Goal: Task Accomplishment & Management: Manage account settings

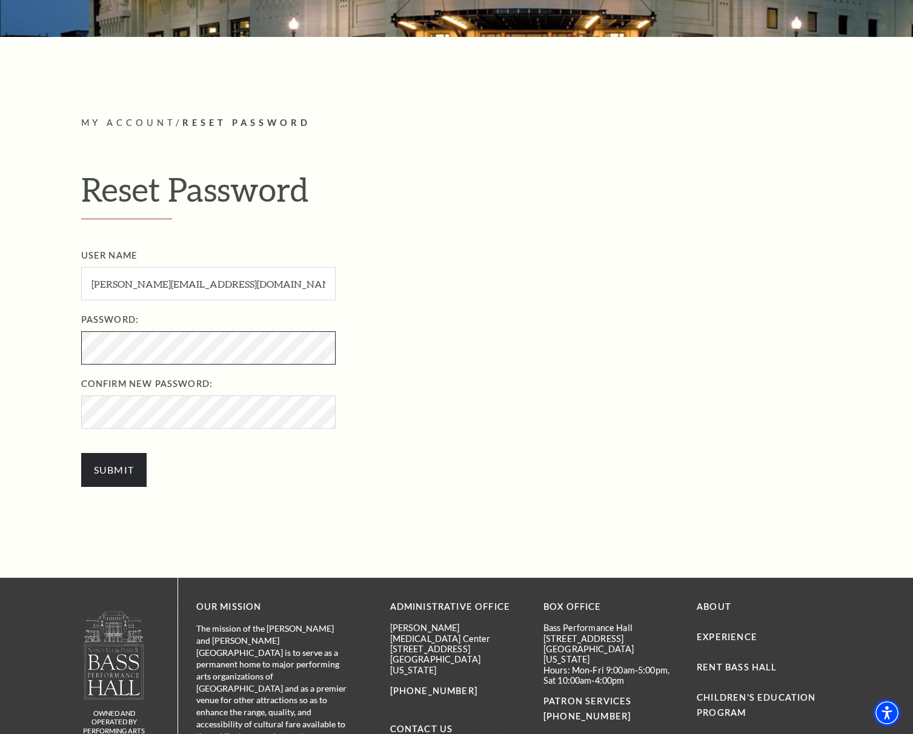
scroll to position [242, 0]
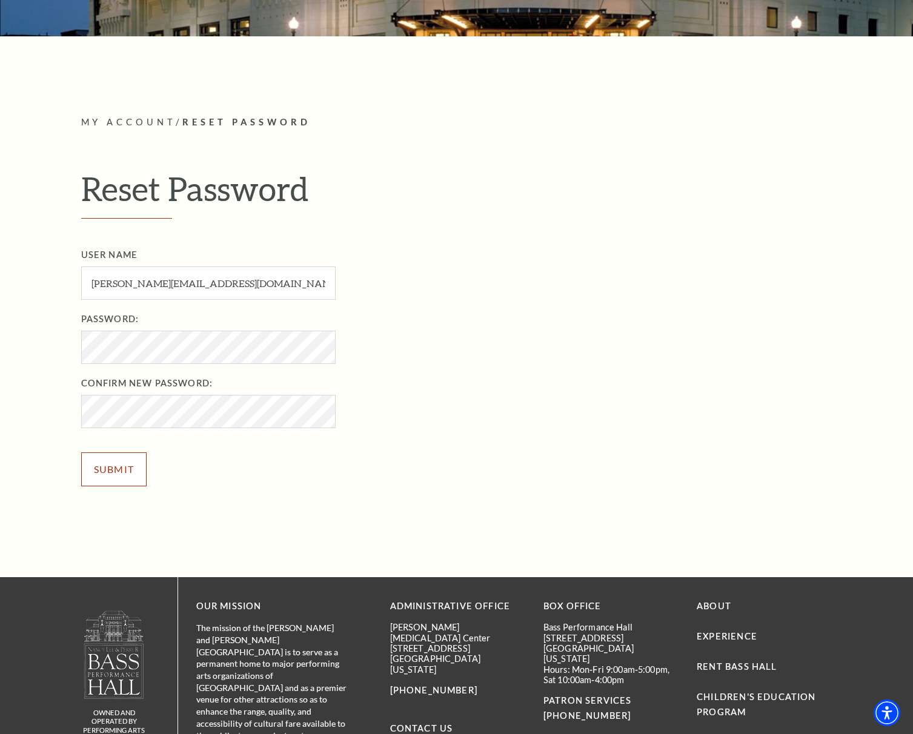
click at [112, 460] on input "Submit" at bounding box center [114, 469] width 66 height 34
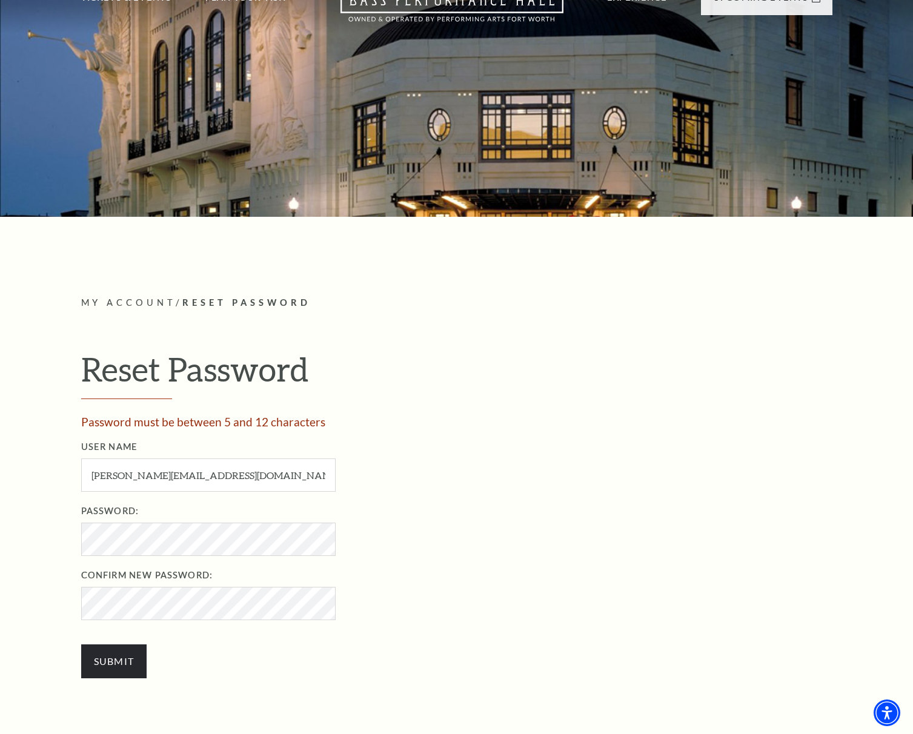
scroll to position [121, 0]
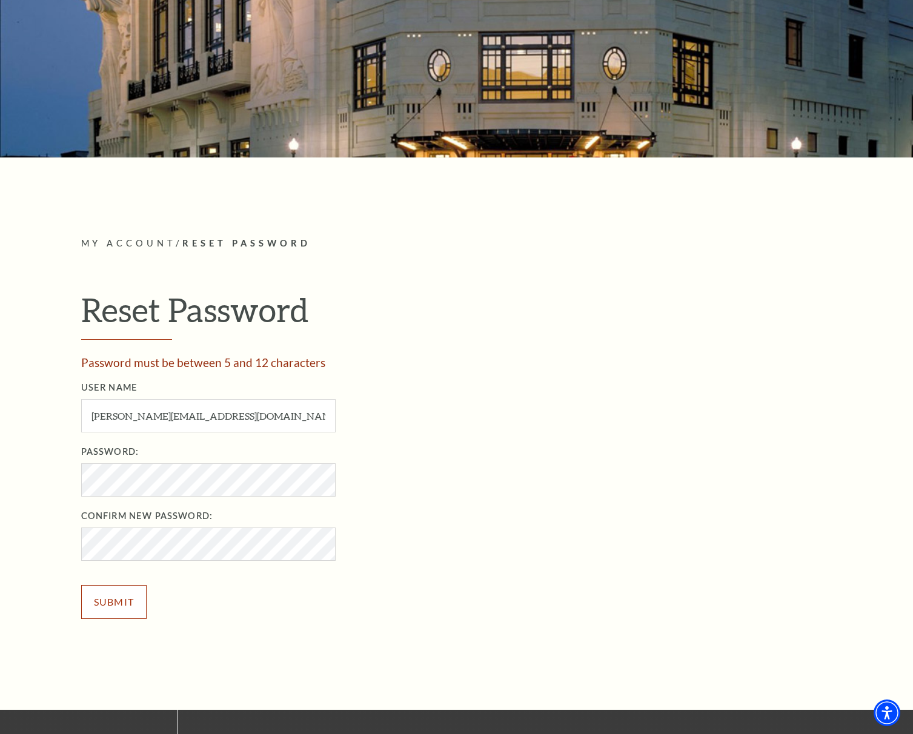
click at [103, 592] on input "Submit" at bounding box center [114, 602] width 66 height 34
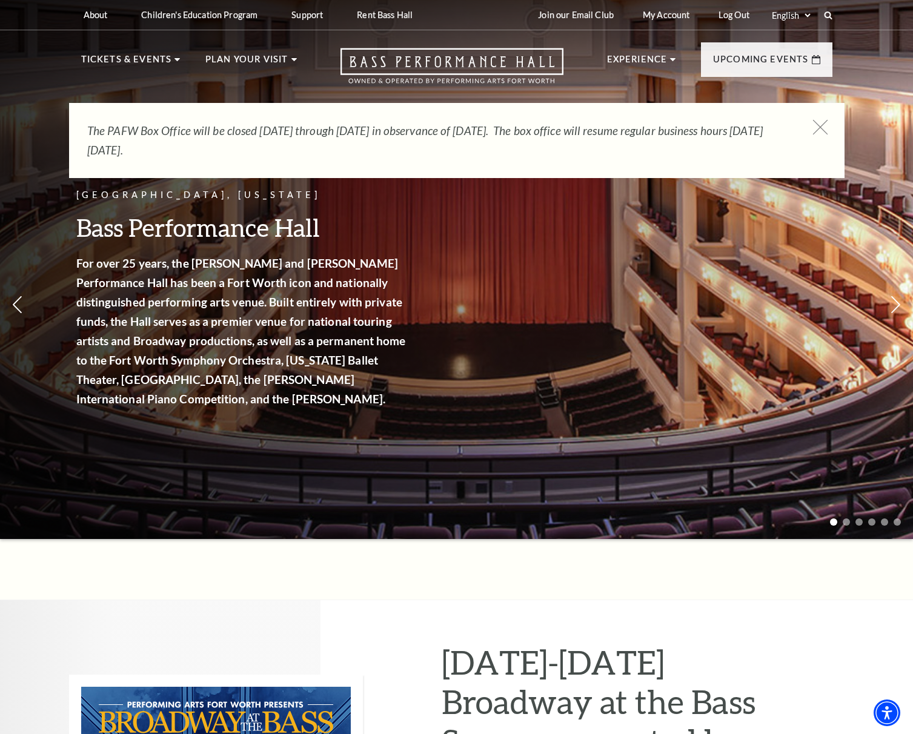
click at [822, 128] on icon at bounding box center [819, 127] width 15 height 15
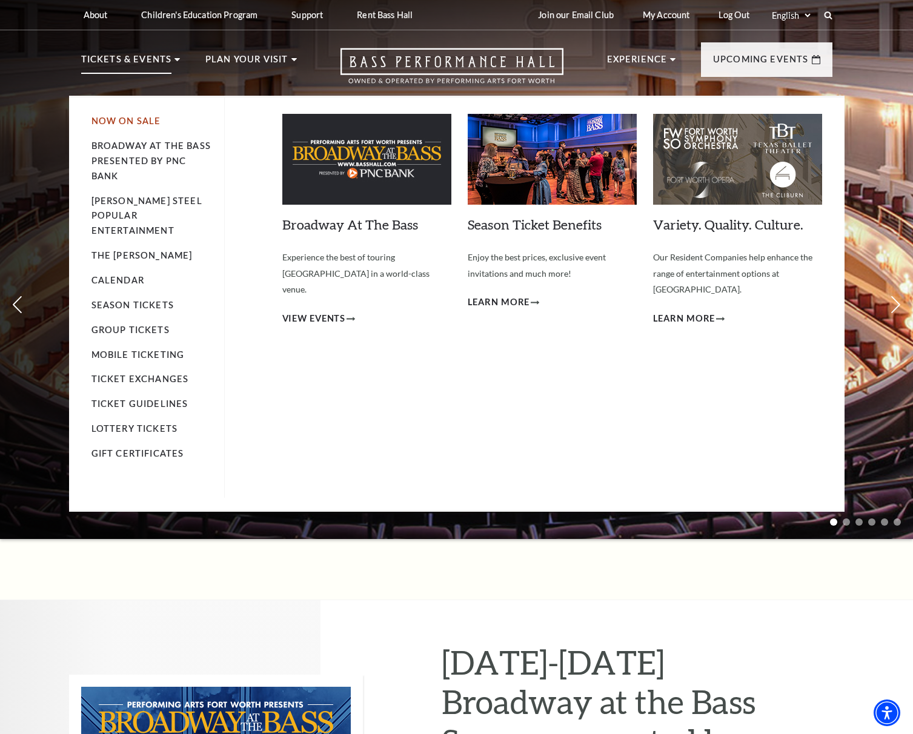
click at [134, 119] on link "Now On Sale" at bounding box center [126, 121] width 70 height 10
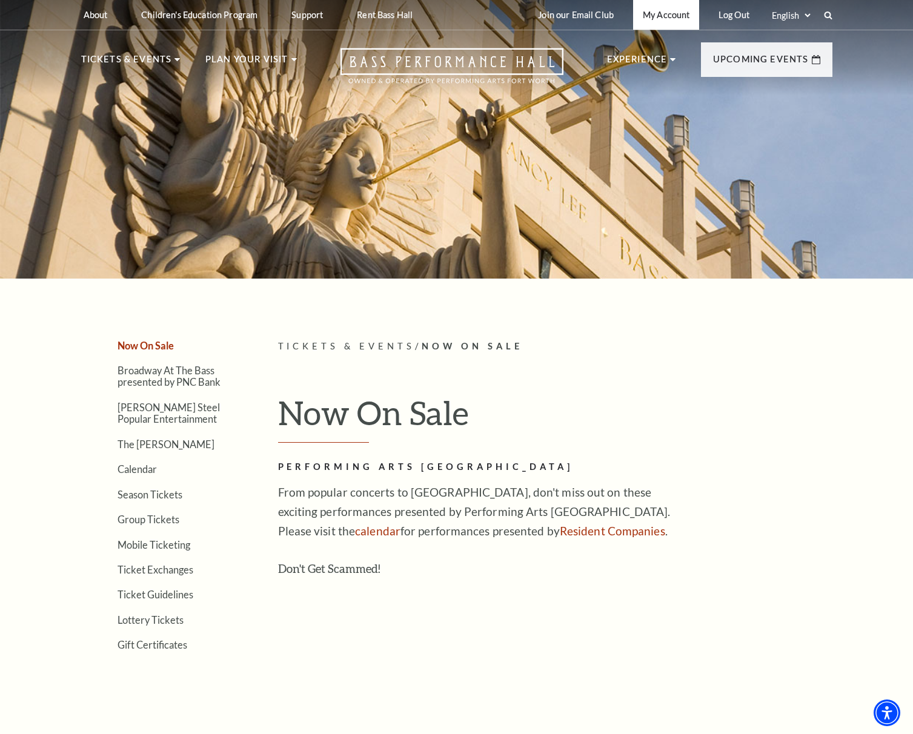
click at [674, 21] on link "My Account" at bounding box center [666, 15] width 66 height 30
